Goal: Task Accomplishment & Management: Manage account settings

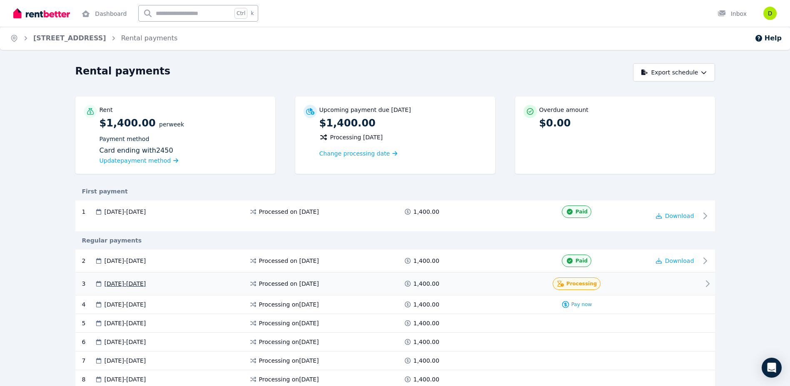
click at [487, 286] on span at bounding box center [472, 284] width 62 height 12
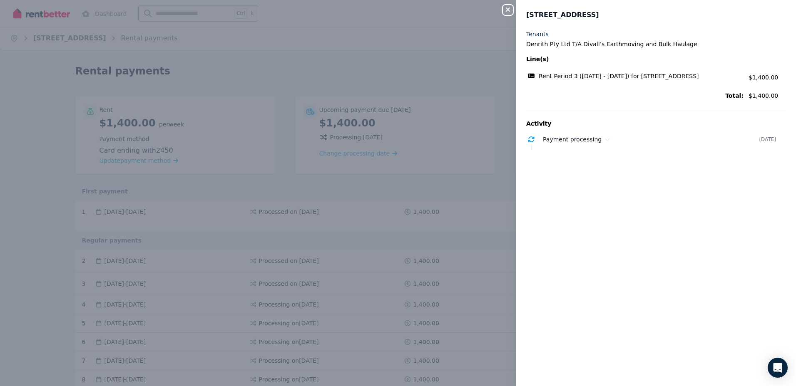
click at [500, 4] on div "Close panel [STREET_ADDRESS] Tenants Denrith Pty Ltd T/A Divall’s Earthmoving a…" at bounding box center [398, 193] width 796 height 386
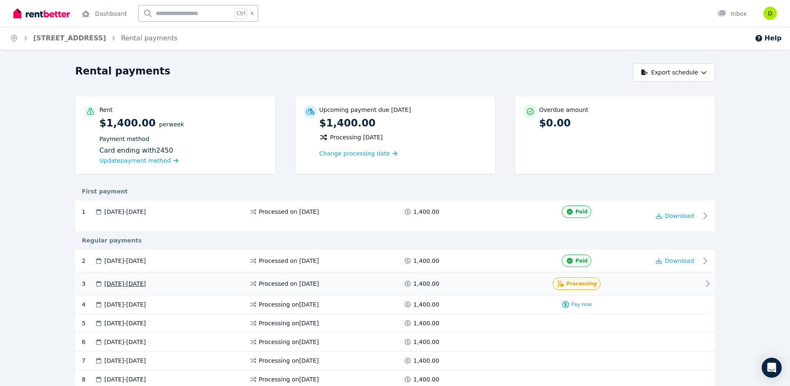
click at [487, 286] on span at bounding box center [472, 284] width 62 height 12
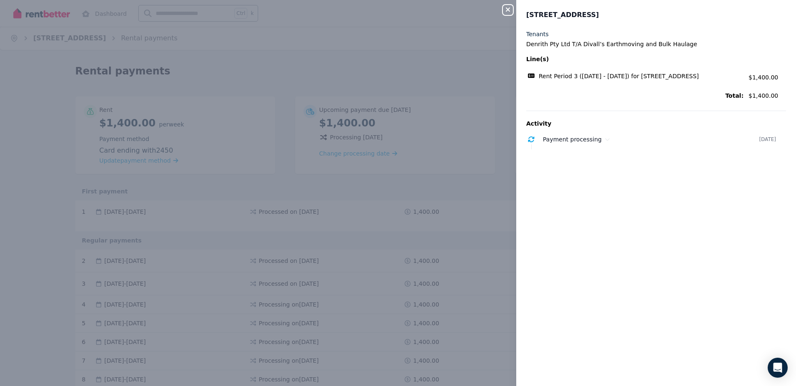
click at [509, 12] on icon "button" at bounding box center [508, 9] width 10 height 7
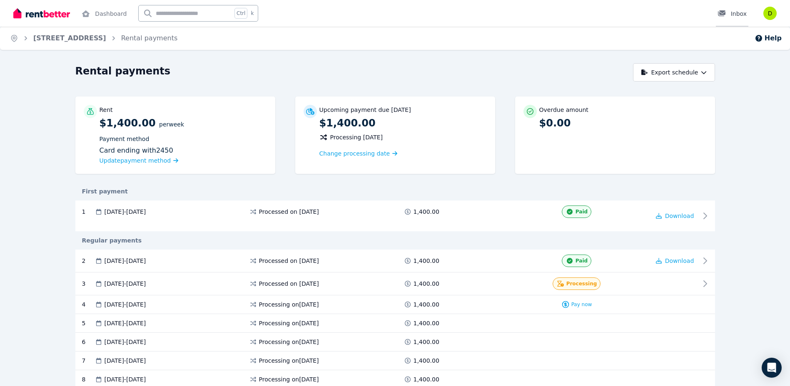
click at [723, 15] on icon at bounding box center [721, 13] width 7 height 6
